Goal: Task Accomplishment & Management: Use online tool/utility

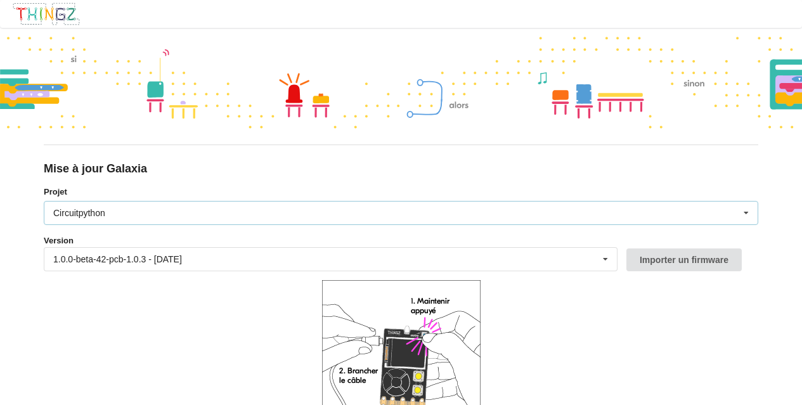
click at [749, 213] on icon at bounding box center [746, 213] width 19 height 23
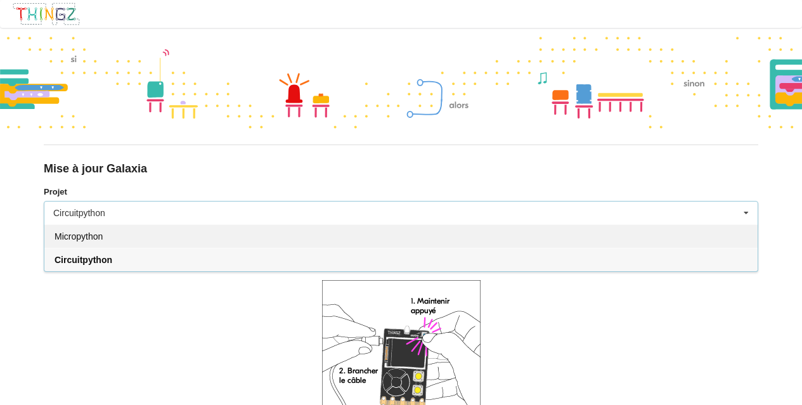
click at [82, 241] on span "Micropython" at bounding box center [79, 237] width 48 height 10
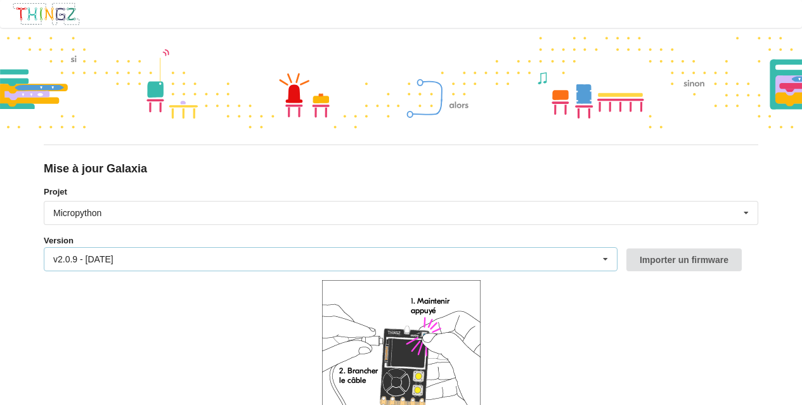
click at [605, 258] on icon at bounding box center [605, 259] width 19 height 23
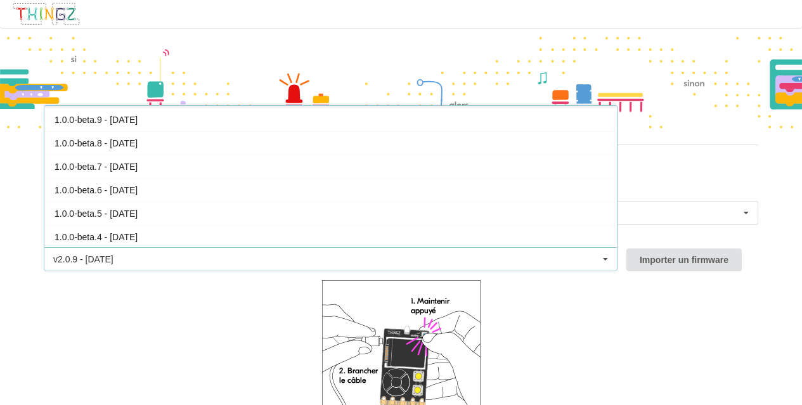
scroll to position [234, 0]
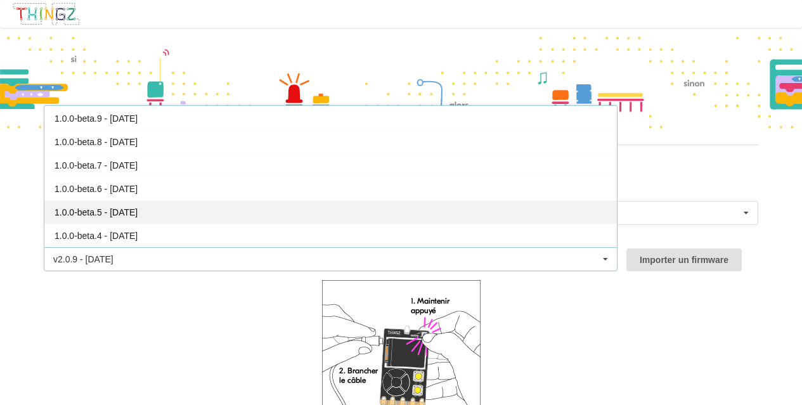
click at [156, 211] on div "1.0.0-beta.5 - 16/05/2023" at bounding box center [330, 211] width 573 height 23
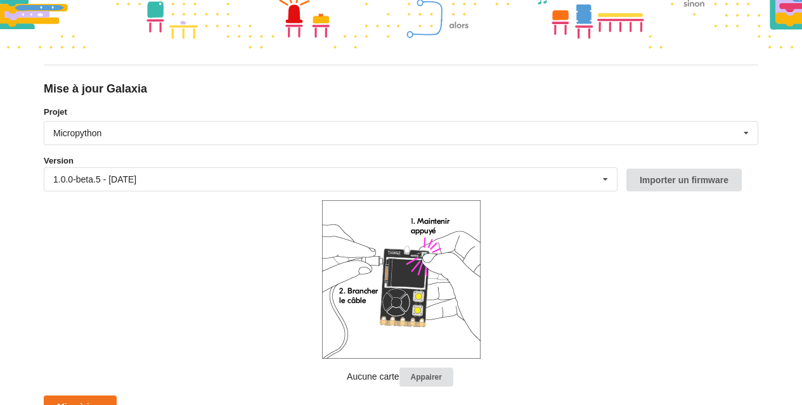
scroll to position [93, 0]
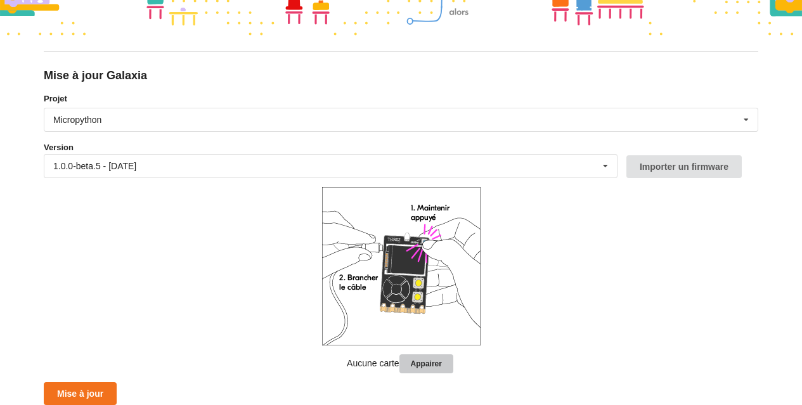
click at [429, 363] on button "Appairer" at bounding box center [427, 365] width 54 height 20
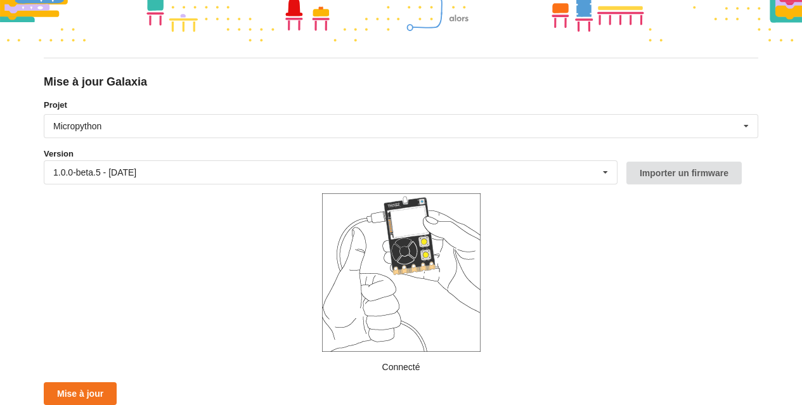
scroll to position [87, 0]
click at [81, 396] on button "Mise à jour" at bounding box center [80, 393] width 73 height 23
click at [96, 390] on button "Mise à jour" at bounding box center [80, 393] width 73 height 23
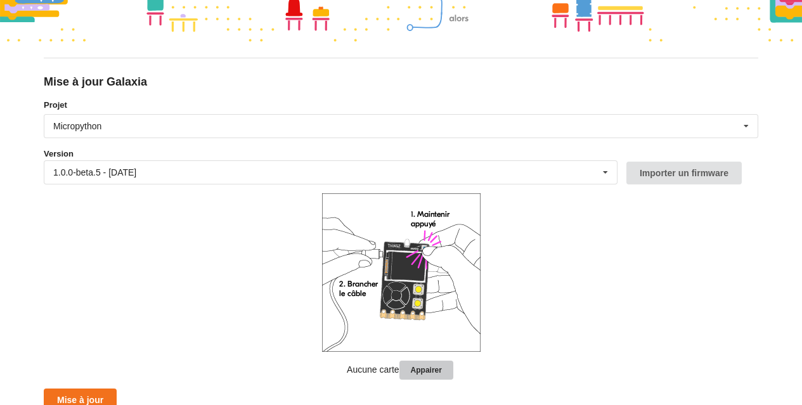
click at [426, 369] on button "Appairer" at bounding box center [427, 371] width 54 height 20
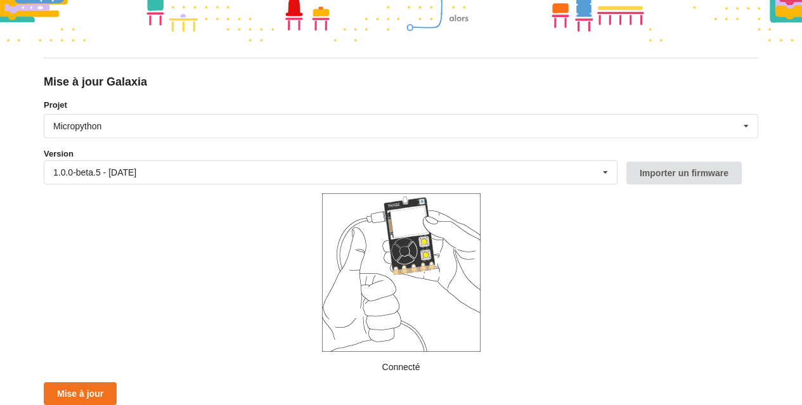
click at [371, 277] on img at bounding box center [401, 272] width 159 height 159
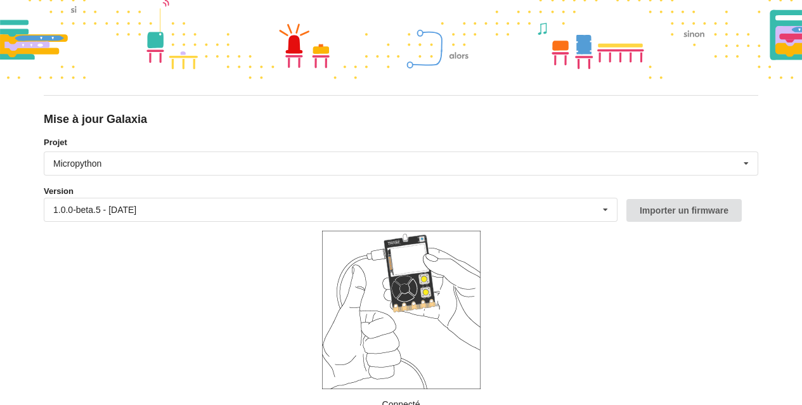
scroll to position [0, 0]
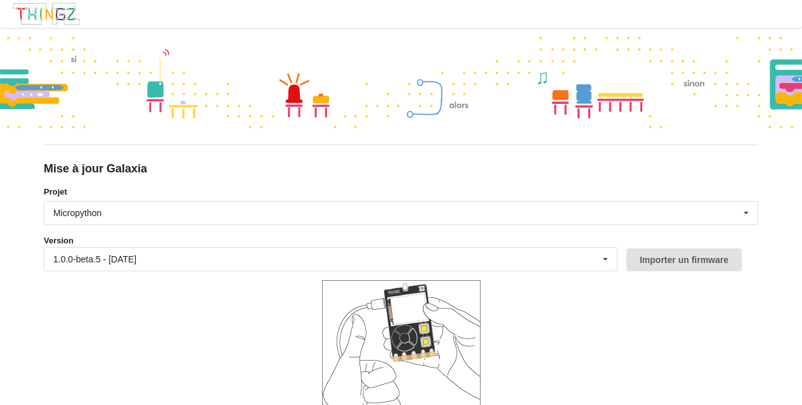
click at [41, 15] on img at bounding box center [46, 14] width 69 height 24
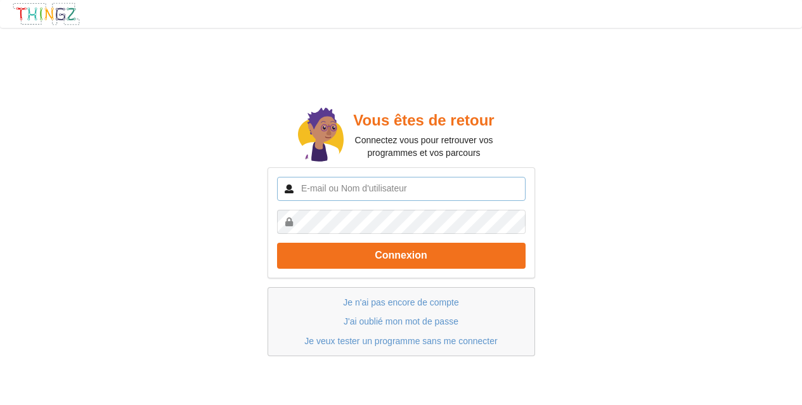
click at [332, 186] on input "text" at bounding box center [401, 189] width 249 height 24
click at [337, 185] on input "text" at bounding box center [401, 189] width 249 height 24
type input "ahmed.senhadji"
click at [408, 320] on link "J'ai oublié mon mot de passe" at bounding box center [401, 321] width 115 height 10
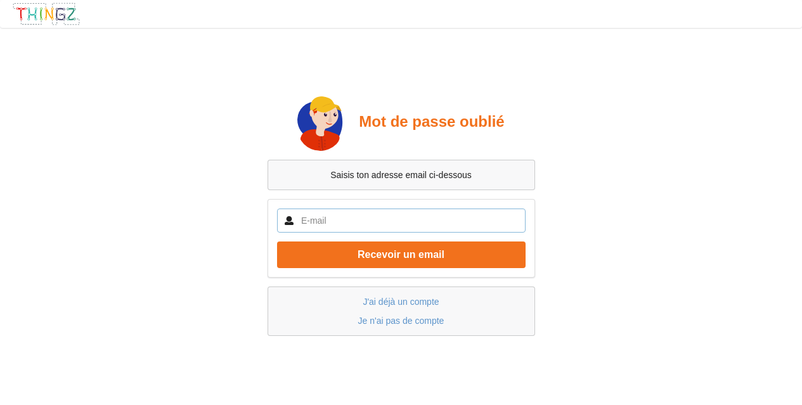
click at [312, 222] on input "text" at bounding box center [401, 221] width 249 height 24
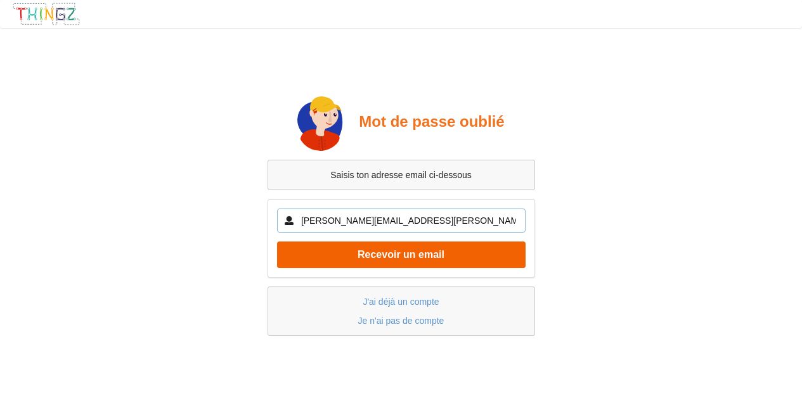
type input "ahmed.senhadji@ac-versailles.fr"
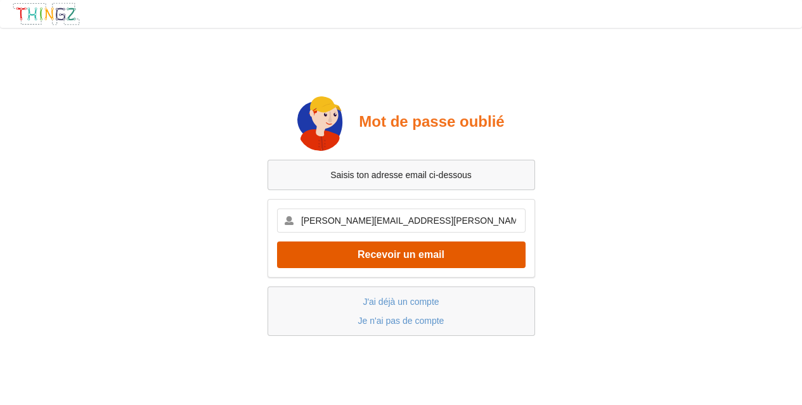
click at [400, 257] on button "Recevoir un email" at bounding box center [401, 255] width 249 height 26
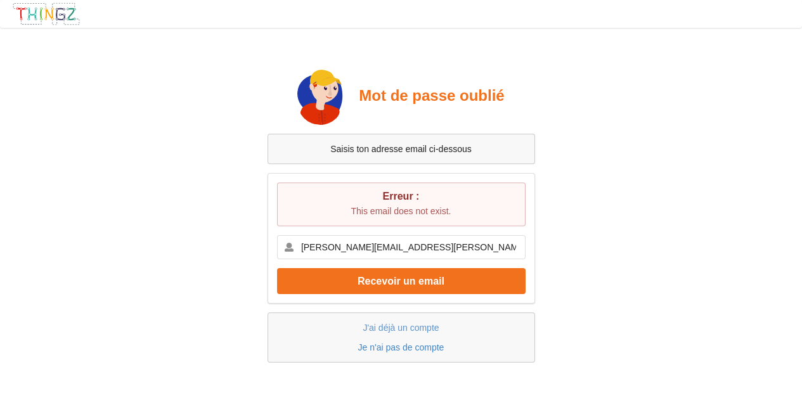
click at [401, 346] on link "Je n'ai pas de compte" at bounding box center [401, 348] width 86 height 10
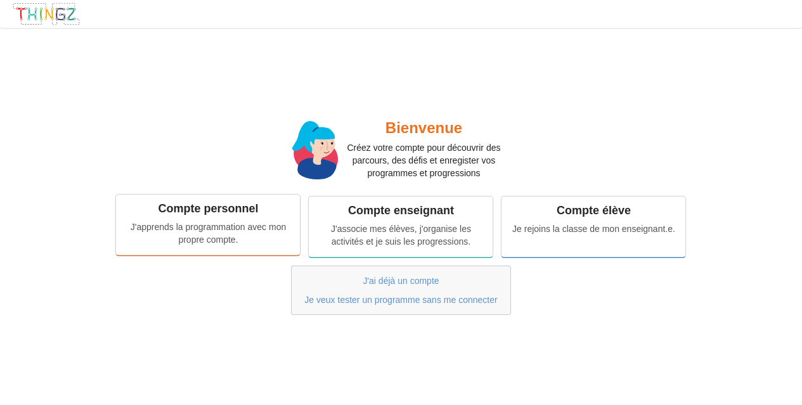
click at [225, 225] on div "J'apprends la programmation avec mon propre compte." at bounding box center [208, 233] width 166 height 25
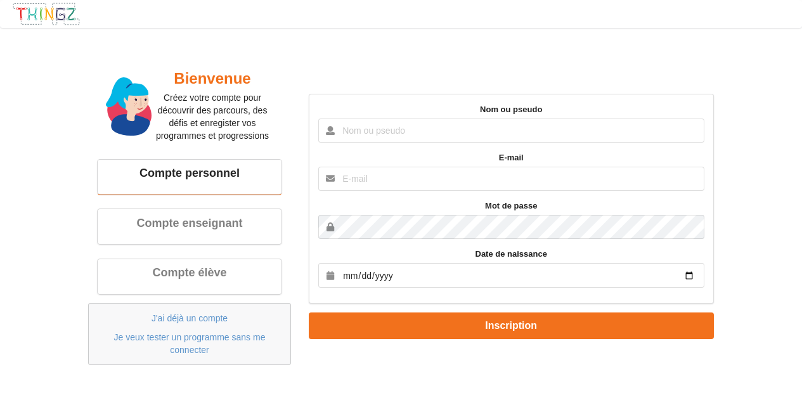
click at [346, 129] on input "text" at bounding box center [511, 131] width 386 height 24
type input "ahmed.senhadji"
click at [370, 177] on input "text" at bounding box center [511, 179] width 386 height 24
click at [457, 176] on input "nouveau2@netcourrier.com" at bounding box center [511, 179] width 386 height 24
type input "nouveau2@netcourrier.com"
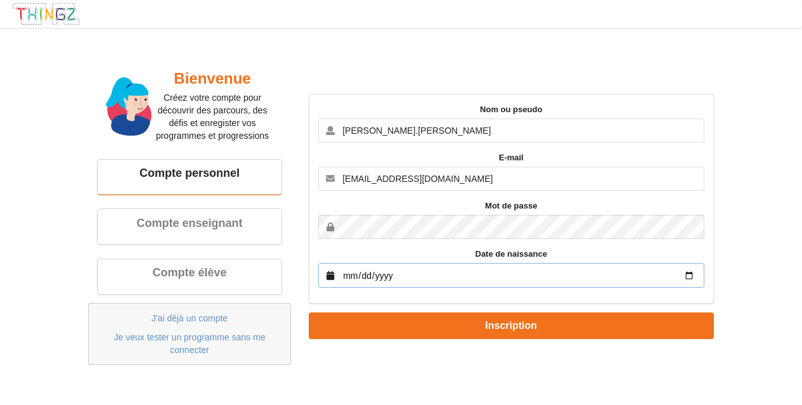
click at [379, 275] on input "date" at bounding box center [511, 275] width 386 height 25
click at [344, 279] on input "date" at bounding box center [511, 275] width 386 height 25
type input "1964-01-04"
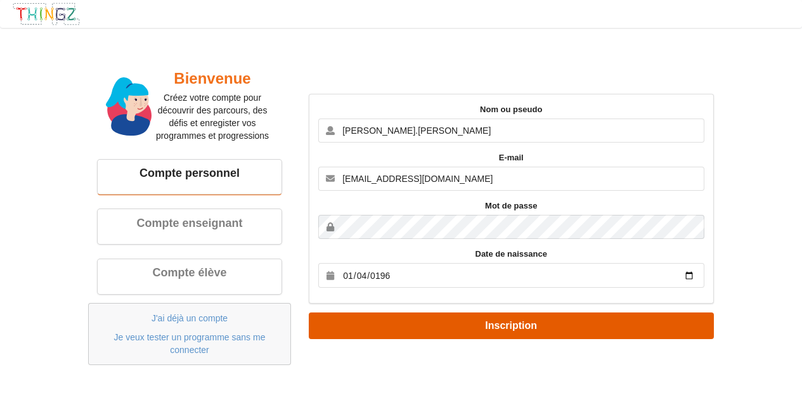
click at [500, 323] on button "Inscription" at bounding box center [511, 326] width 405 height 26
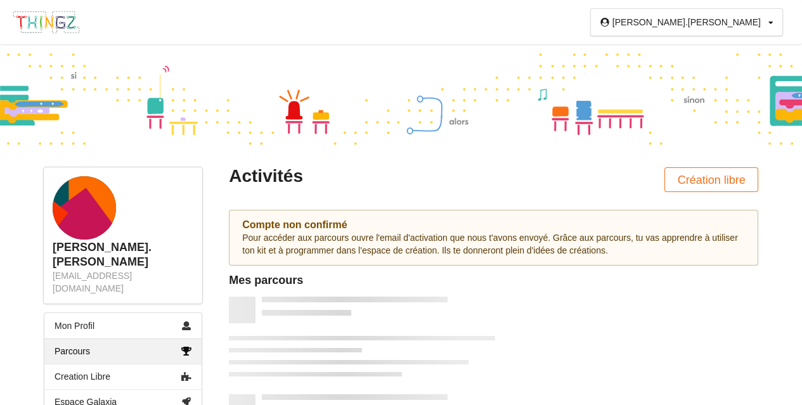
click at [41, 19] on img at bounding box center [46, 22] width 69 height 24
click at [48, 15] on img at bounding box center [46, 22] width 69 height 24
click at [51, 25] on img at bounding box center [46, 22] width 69 height 24
click at [47, 25] on img at bounding box center [46, 22] width 69 height 24
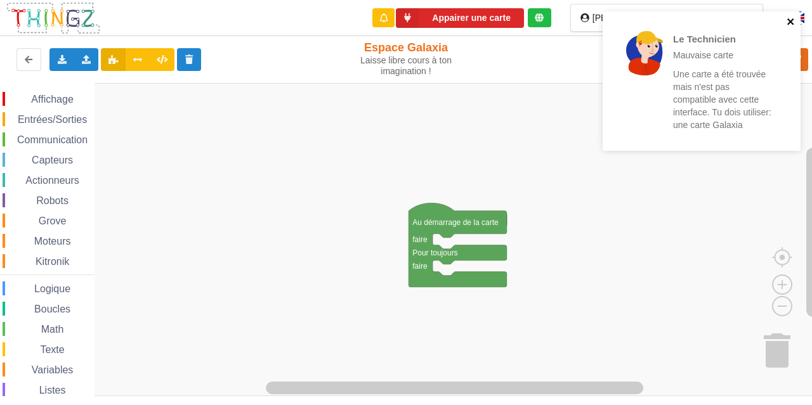
click at [787, 19] on icon "close" at bounding box center [790, 21] width 9 height 10
click at [789, 20] on icon "close" at bounding box center [790, 21] width 6 height 6
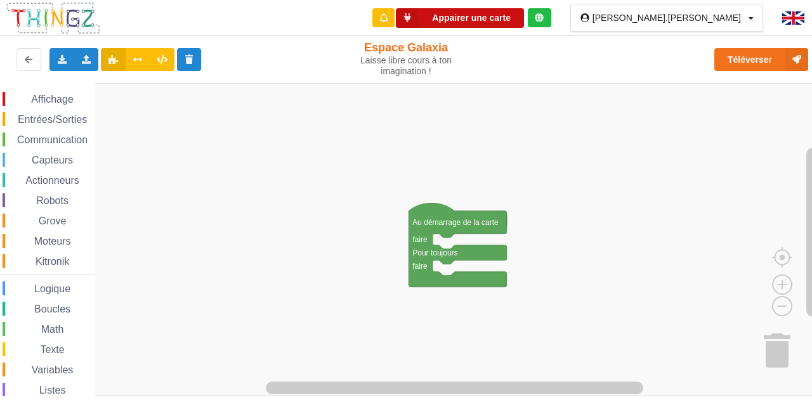
click at [524, 19] on button "Appairer une carte" at bounding box center [460, 18] width 128 height 20
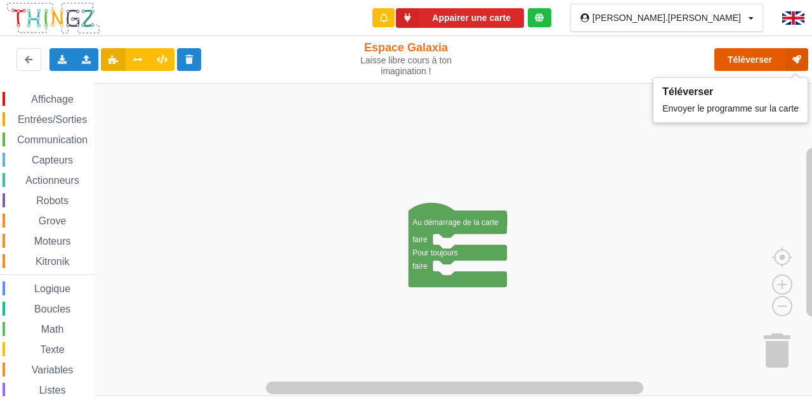
click at [748, 59] on button "Téléverser" at bounding box center [761, 59] width 94 height 23
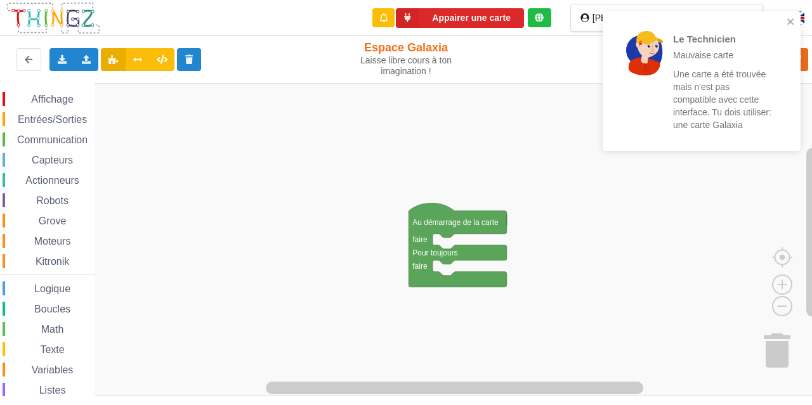
click at [706, 126] on p "Une carte a été trouvée mais n'est pas compatible avec cette interface. Tu dois…" at bounding box center [722, 99] width 99 height 63
